Goal: Communication & Community: Connect with others

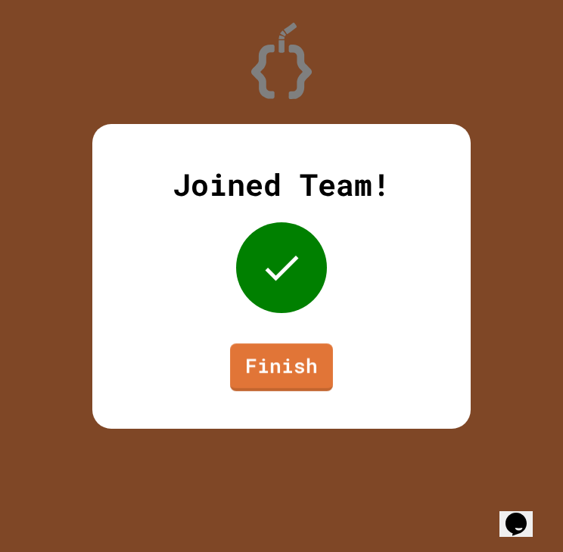
click at [277, 400] on div "Joined Team! Finish" at bounding box center [281, 276] width 378 height 305
click at [278, 330] on div "Joined Team! Finish" at bounding box center [281, 276] width 378 height 305
click at [286, 371] on link "Finish" at bounding box center [281, 367] width 103 height 48
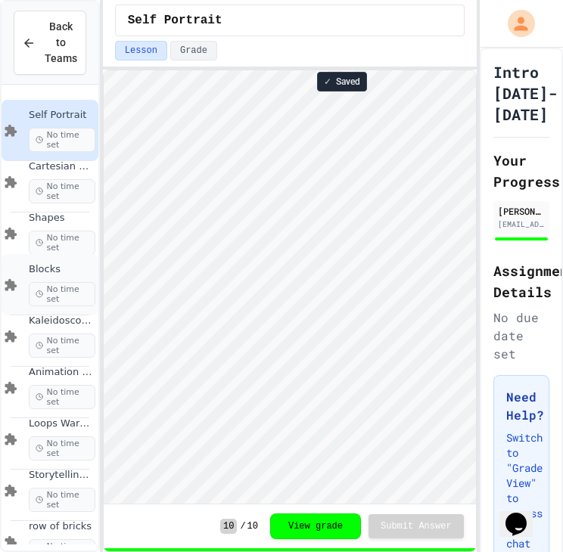
scroll to position [131, 0]
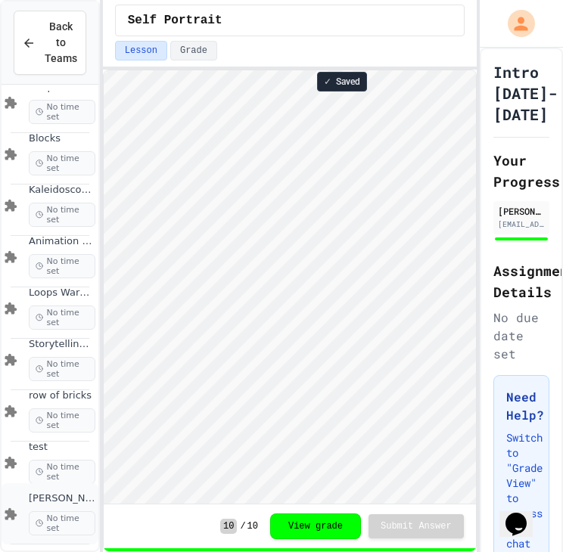
click at [18, 513] on icon at bounding box center [11, 515] width 18 height 14
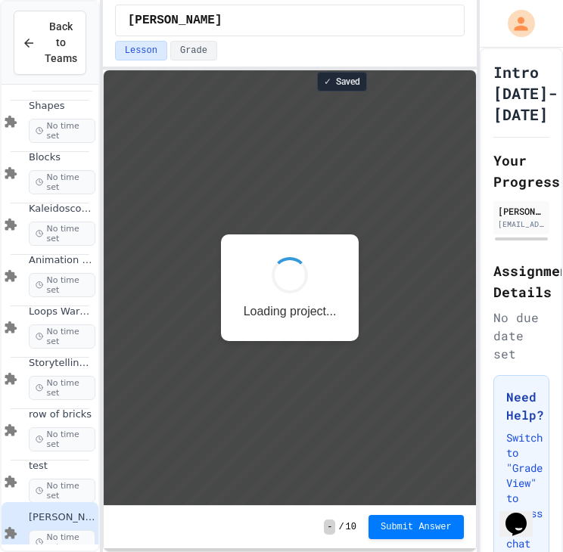
scroll to position [131, 0]
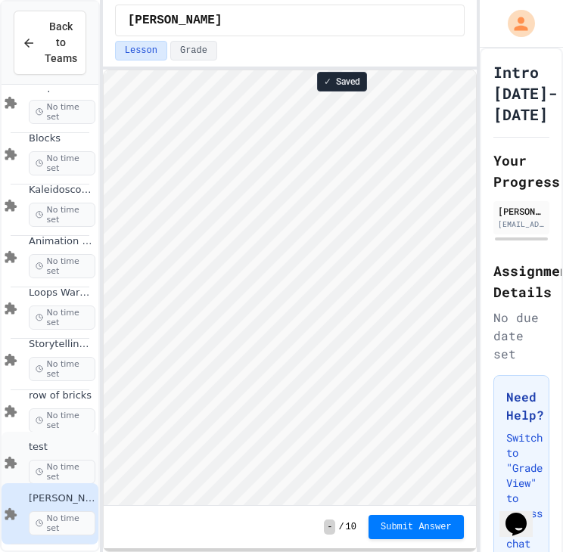
click at [14, 456] on icon at bounding box center [11, 463] width 18 height 14
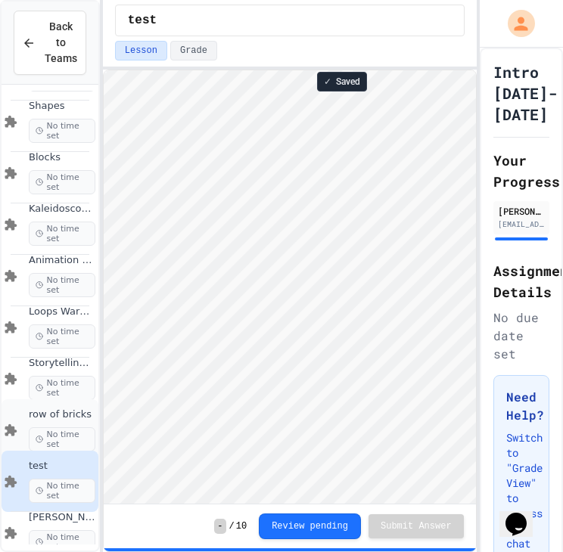
click at [23, 427] on div "row of bricks No time set" at bounding box center [50, 429] width 97 height 61
